Goal: Information Seeking & Learning: Learn about a topic

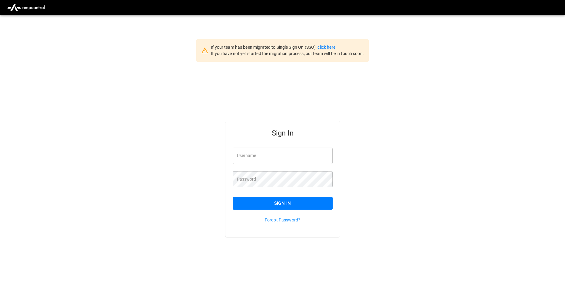
click at [251, 153] on input "Username" at bounding box center [282, 156] width 100 height 16
type input "*********"
click at [280, 203] on button "Sign In" at bounding box center [282, 203] width 100 height 13
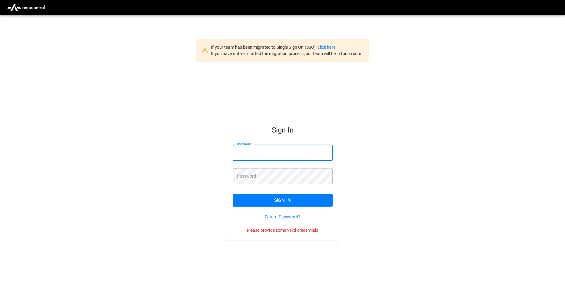
click at [241, 148] on input "Username" at bounding box center [282, 153] width 100 height 16
type input "**********"
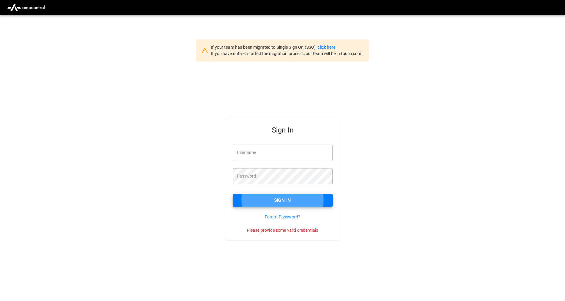
click at [265, 153] on input "Username" at bounding box center [282, 153] width 100 height 16
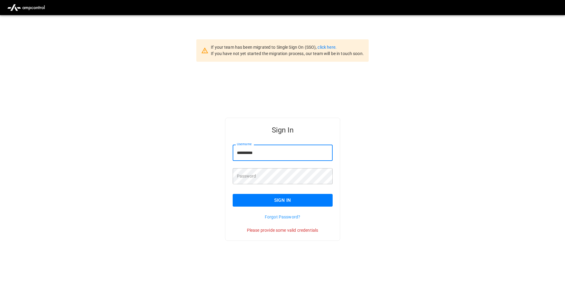
type input "**********"
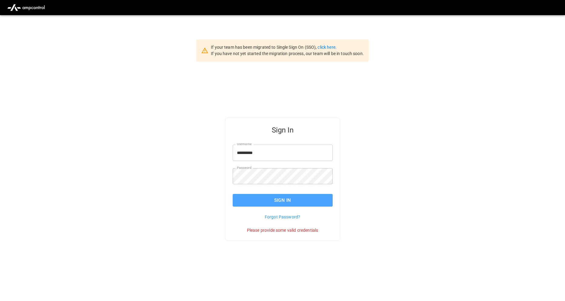
click at [279, 203] on button "Sign In" at bounding box center [282, 200] width 100 height 13
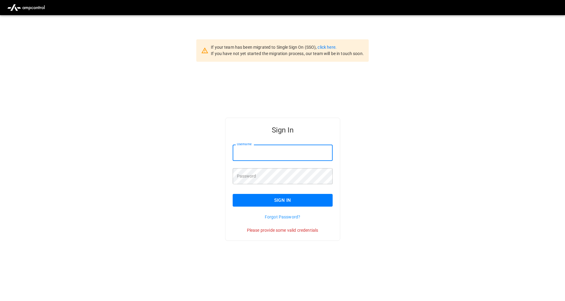
drag, startPoint x: 261, startPoint y: 154, endPoint x: 264, endPoint y: 158, distance: 4.9
click at [262, 155] on input "Username" at bounding box center [282, 153] width 100 height 16
type input "**********"
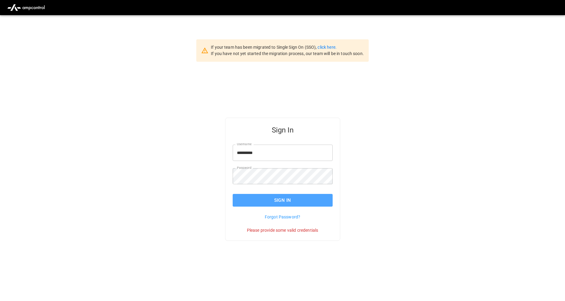
click at [285, 200] on button "Sign In" at bounding box center [282, 200] width 100 height 13
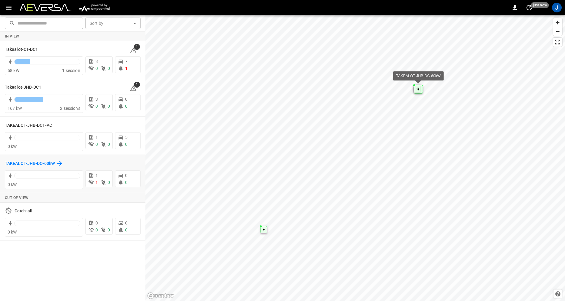
click at [36, 163] on h6 "TAKEALOT-JHB-DC-60kW" at bounding box center [30, 163] width 50 height 7
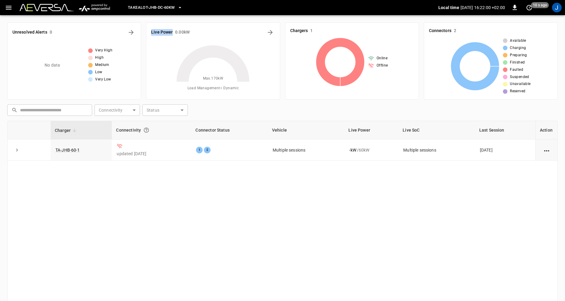
drag, startPoint x: 152, startPoint y: 30, endPoint x: 199, endPoint y: 28, distance: 47.9
click at [173, 29] on h6 "Live Power" at bounding box center [161, 32] width 21 height 7
click at [153, 6] on span "TAKEALOT-JHB-DC-60kW" at bounding box center [151, 7] width 47 height 7
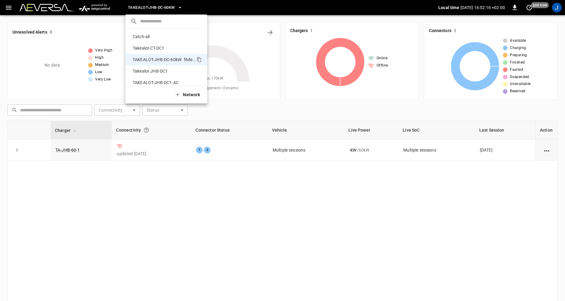
scroll to position [5, 0]
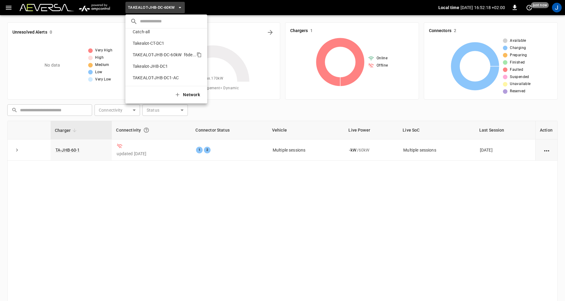
click at [148, 54] on p "TAKEALOT-JHB-DC-60kW" at bounding box center [157, 55] width 54 height 6
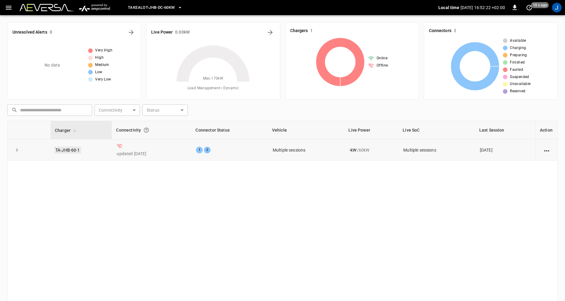
click at [75, 152] on link "TA-JHB-60-1" at bounding box center [67, 150] width 27 height 7
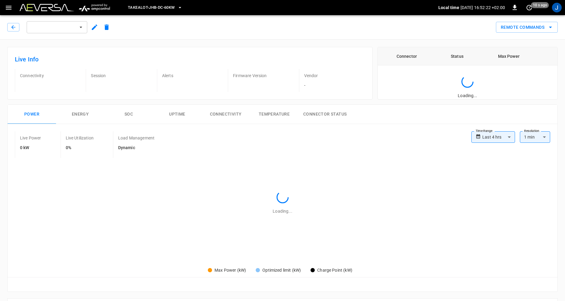
type input "**********"
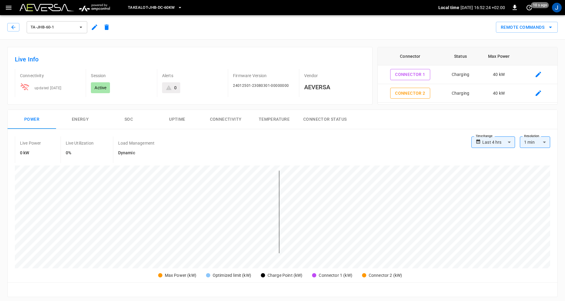
click at [83, 121] on button "Energy" at bounding box center [80, 119] width 48 height 19
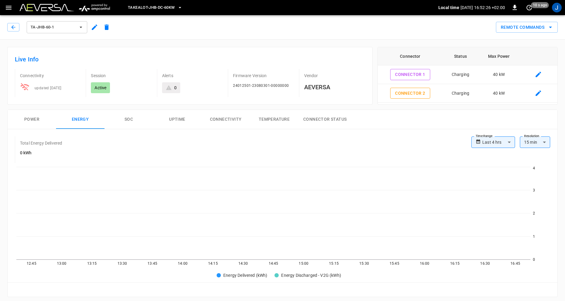
click at [31, 120] on button "Power" at bounding box center [32, 119] width 48 height 19
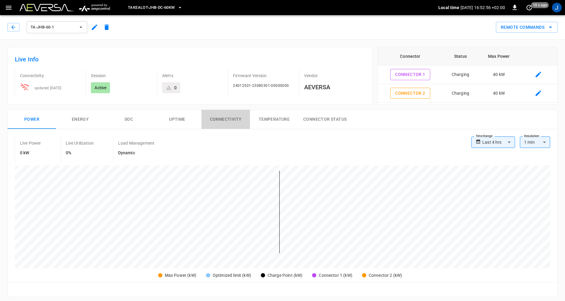
click at [217, 118] on button "Connectivity" at bounding box center [225, 119] width 48 height 19
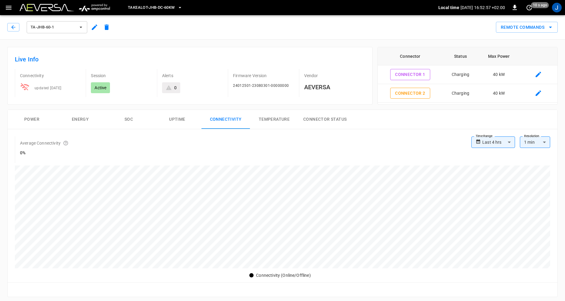
click at [274, 121] on button "Temperature" at bounding box center [274, 119] width 48 height 19
click at [317, 120] on button "Connector Status" at bounding box center [324, 119] width 53 height 19
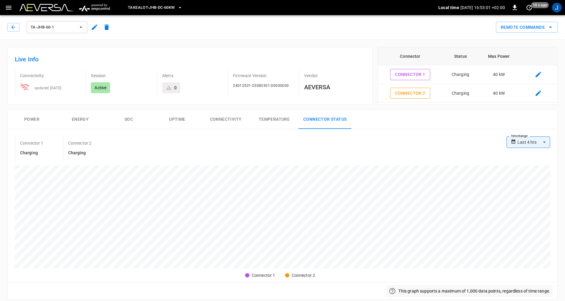
click at [134, 121] on button "SOC" at bounding box center [128, 119] width 48 height 19
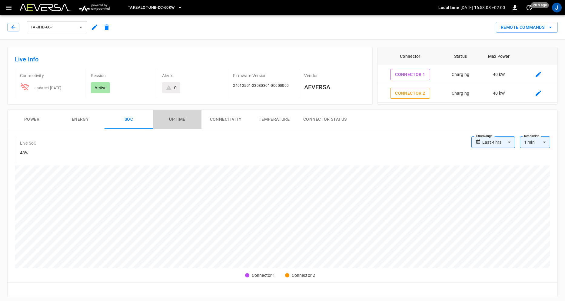
click at [176, 119] on button "Uptime" at bounding box center [177, 119] width 48 height 19
click at [80, 121] on button "Energy" at bounding box center [80, 119] width 48 height 19
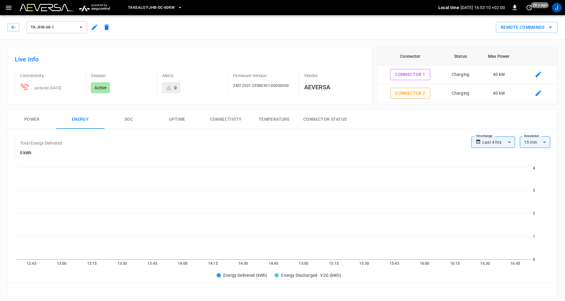
click at [33, 118] on button "Power" at bounding box center [32, 119] width 48 height 19
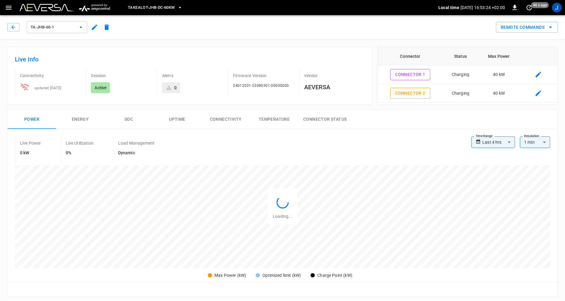
click at [82, 26] on icon "button" at bounding box center [81, 27] width 6 height 6
click at [53, 57] on p "TA-JHB-60-1" at bounding box center [43, 56] width 25 height 6
click at [521, 28] on button "Remote Commands" at bounding box center [527, 27] width 62 height 11
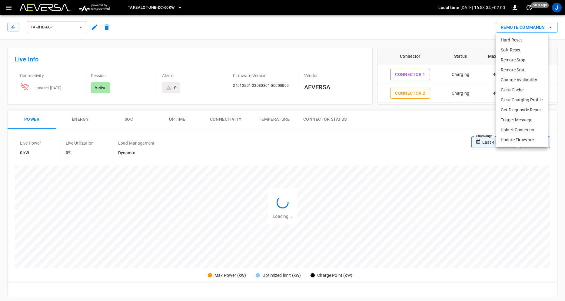
click at [361, 36] on div at bounding box center [282, 150] width 565 height 301
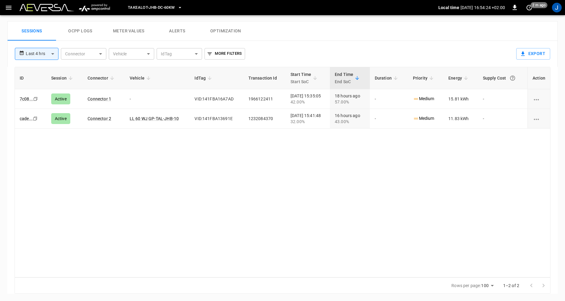
scroll to position [282, 0]
click at [120, 34] on button "Meter Values" at bounding box center [128, 30] width 48 height 19
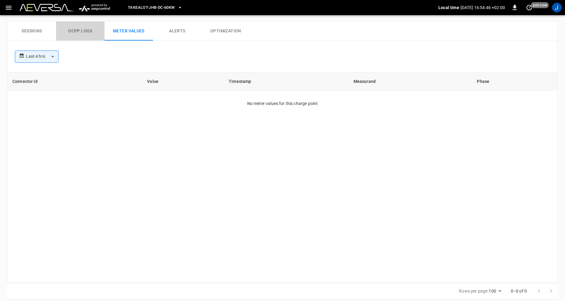
click at [79, 33] on button "Ocpp logs" at bounding box center [80, 30] width 48 height 19
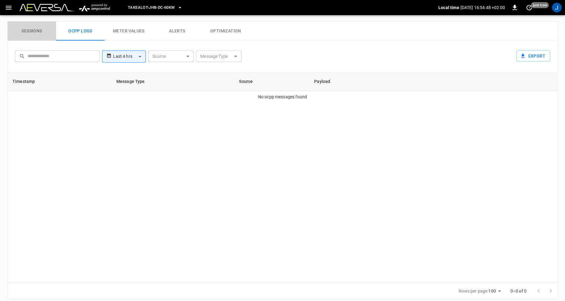
click at [31, 31] on button "Sessions" at bounding box center [32, 30] width 48 height 19
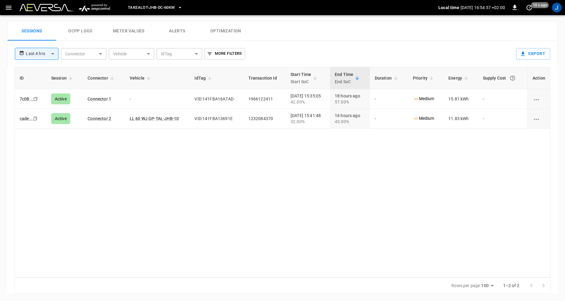
click at [148, 8] on span "TAKEALOT-JHB-DC-60kW" at bounding box center [151, 7] width 47 height 7
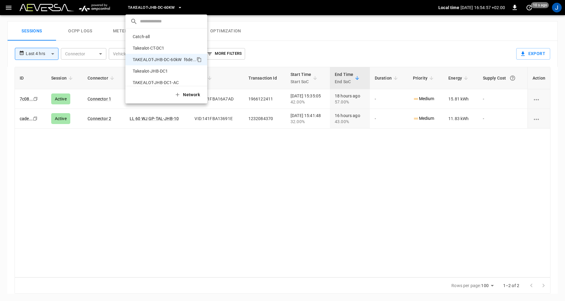
scroll to position [5, 0]
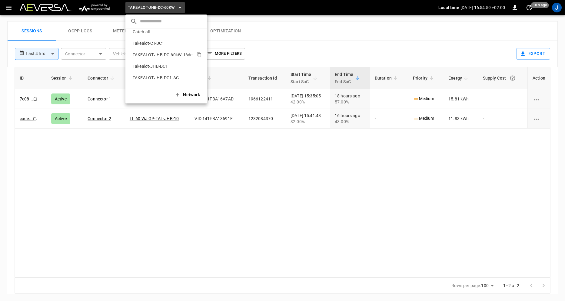
click at [145, 53] on p "TAKEALOT-JHB-DC-60kW" at bounding box center [157, 55] width 54 height 6
